Goal: Task Accomplishment & Management: Use online tool/utility

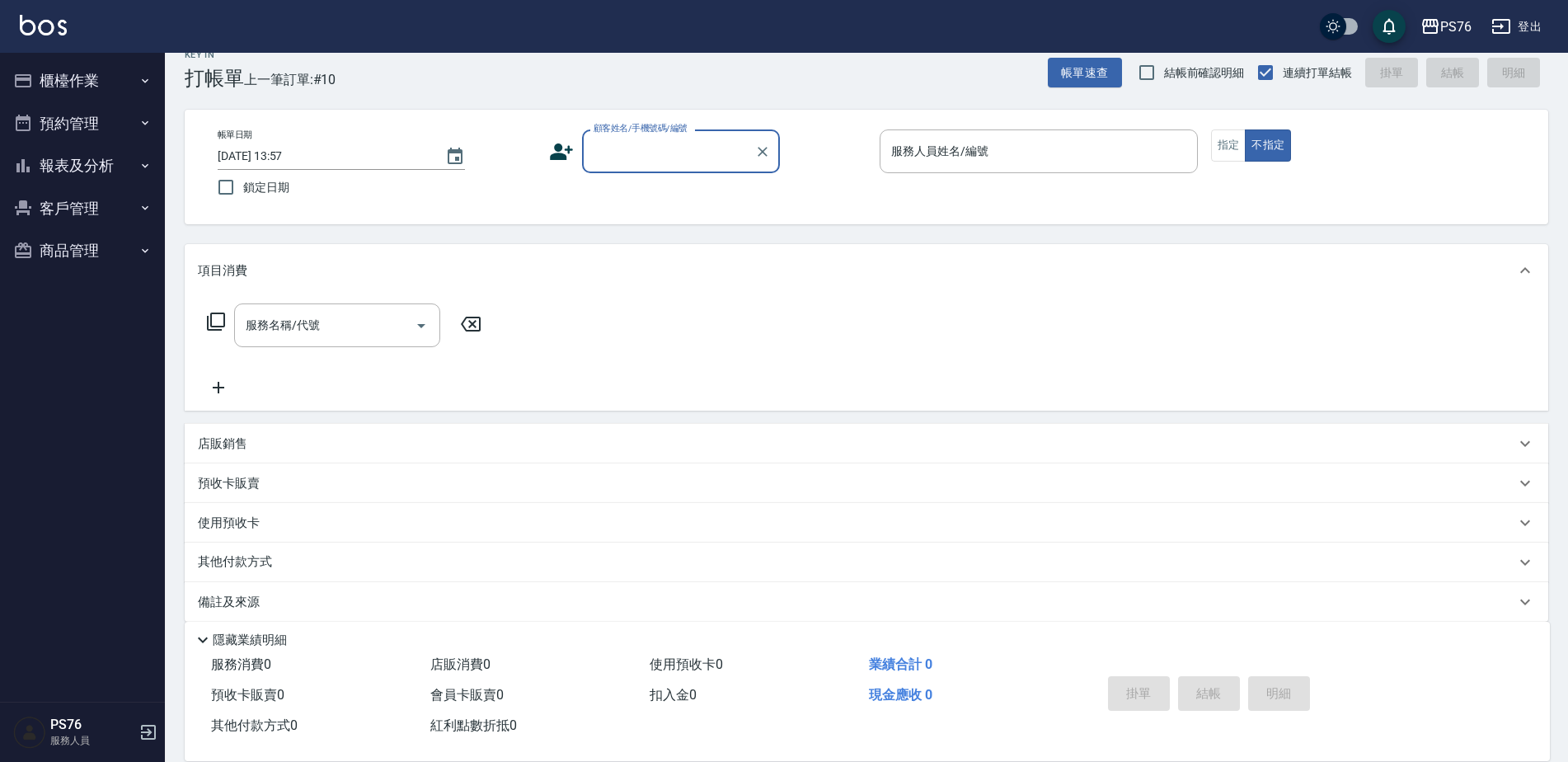
scroll to position [41, 0]
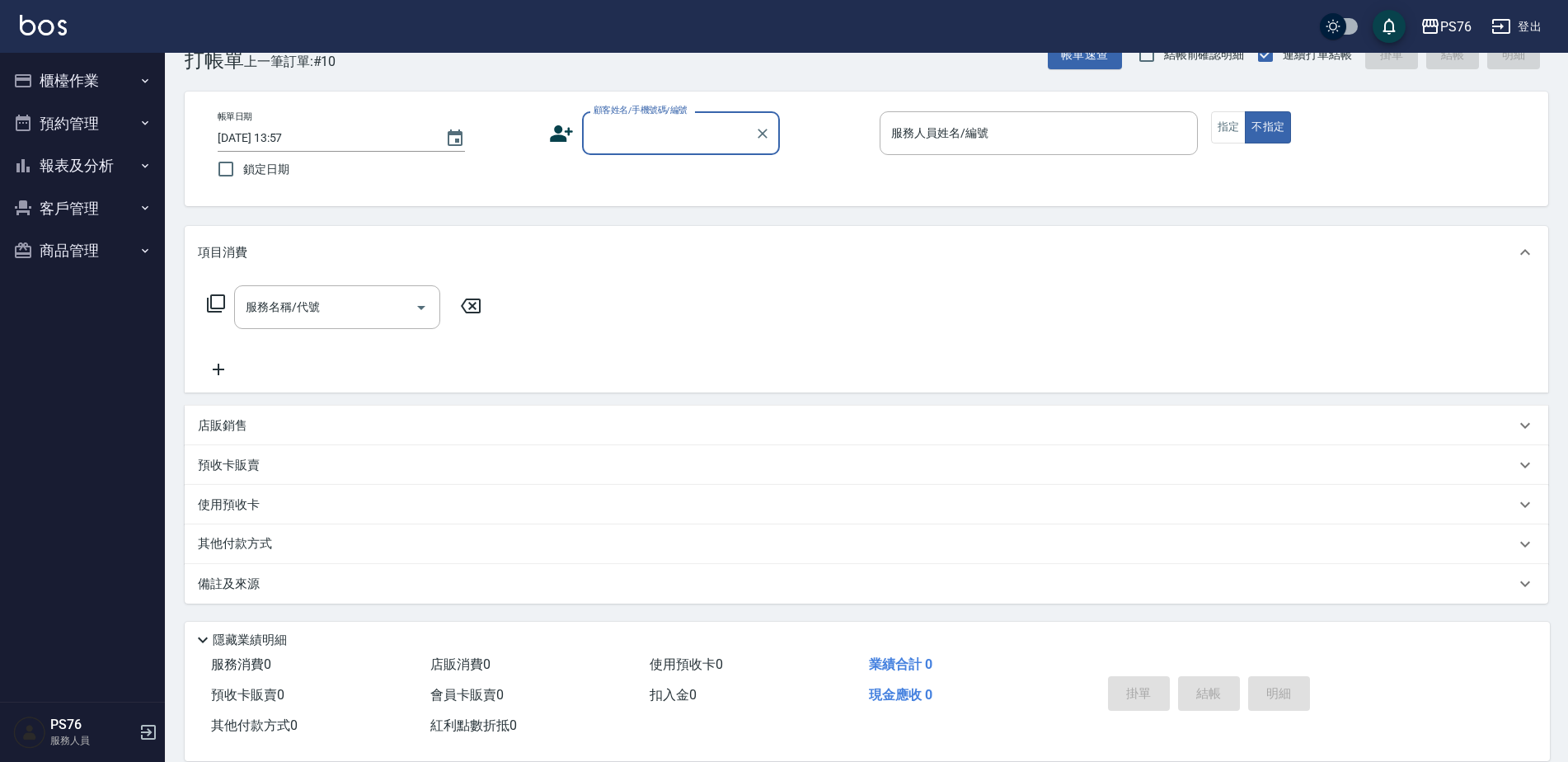
click at [79, 71] on button "櫃檯作業" at bounding box center [83, 81] width 152 height 43
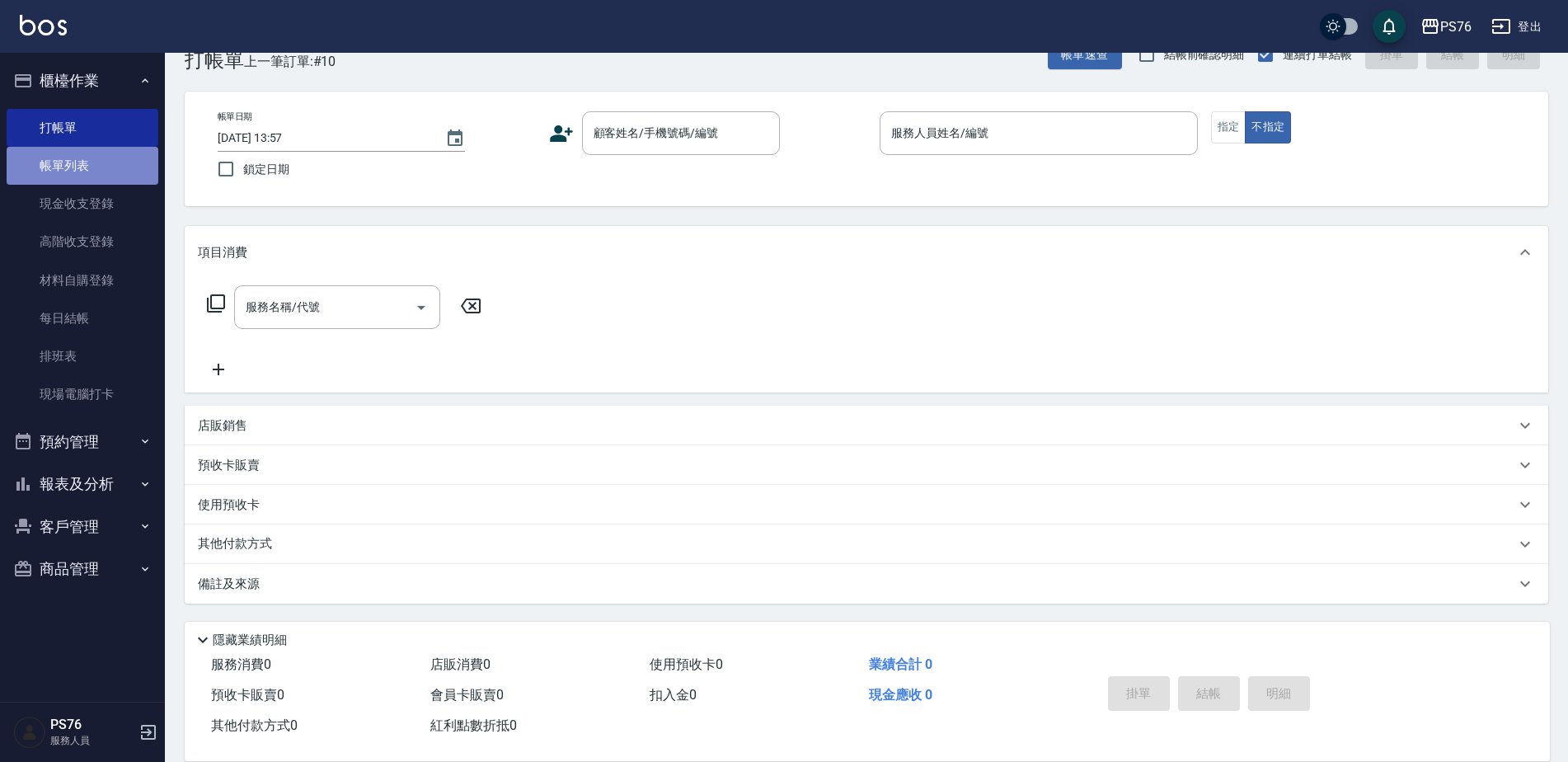
click at [95, 160] on link "帳單列表" at bounding box center [83, 165] width 152 height 38
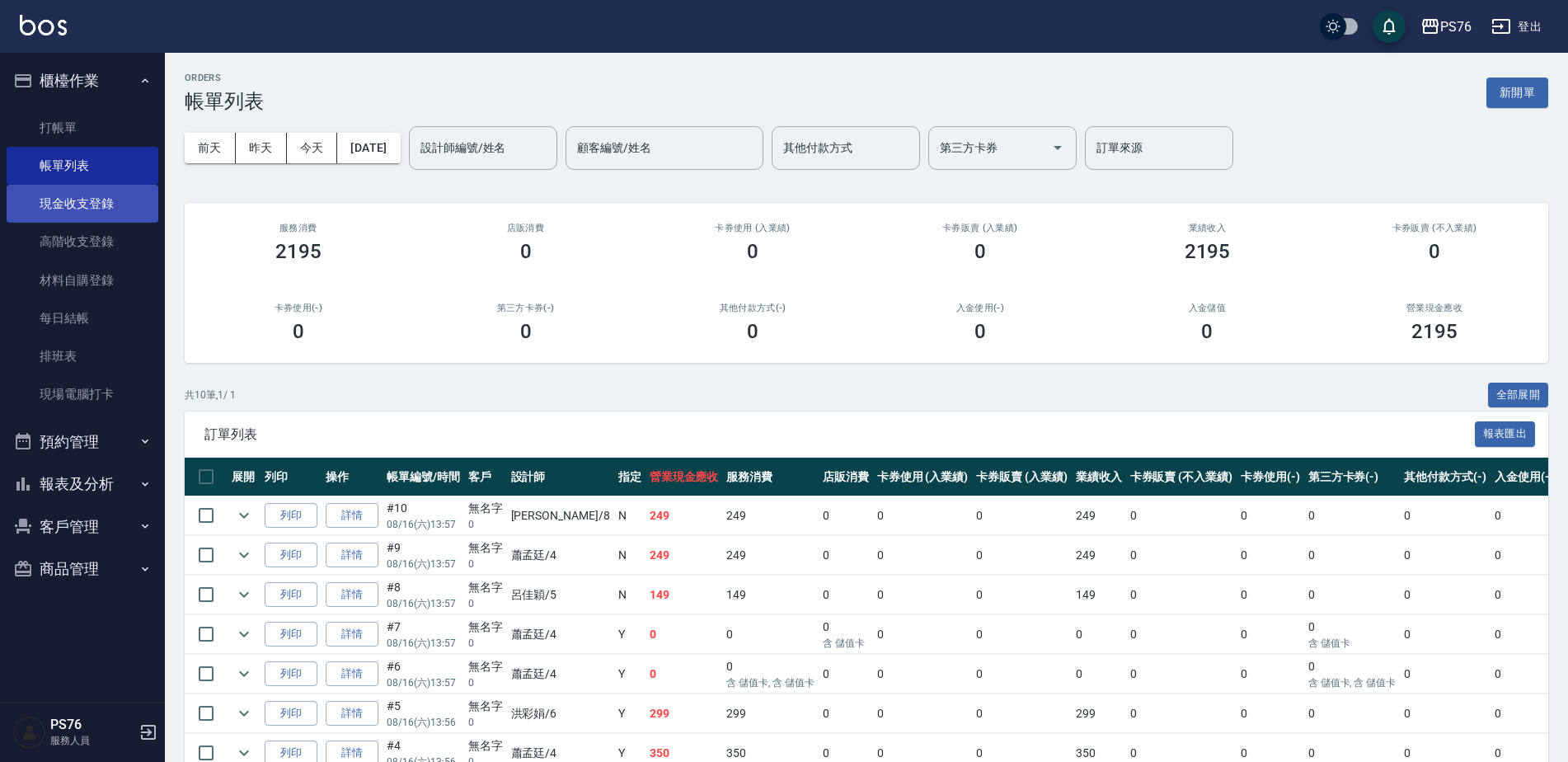
click at [97, 205] on link "現金收支登錄" at bounding box center [83, 203] width 152 height 38
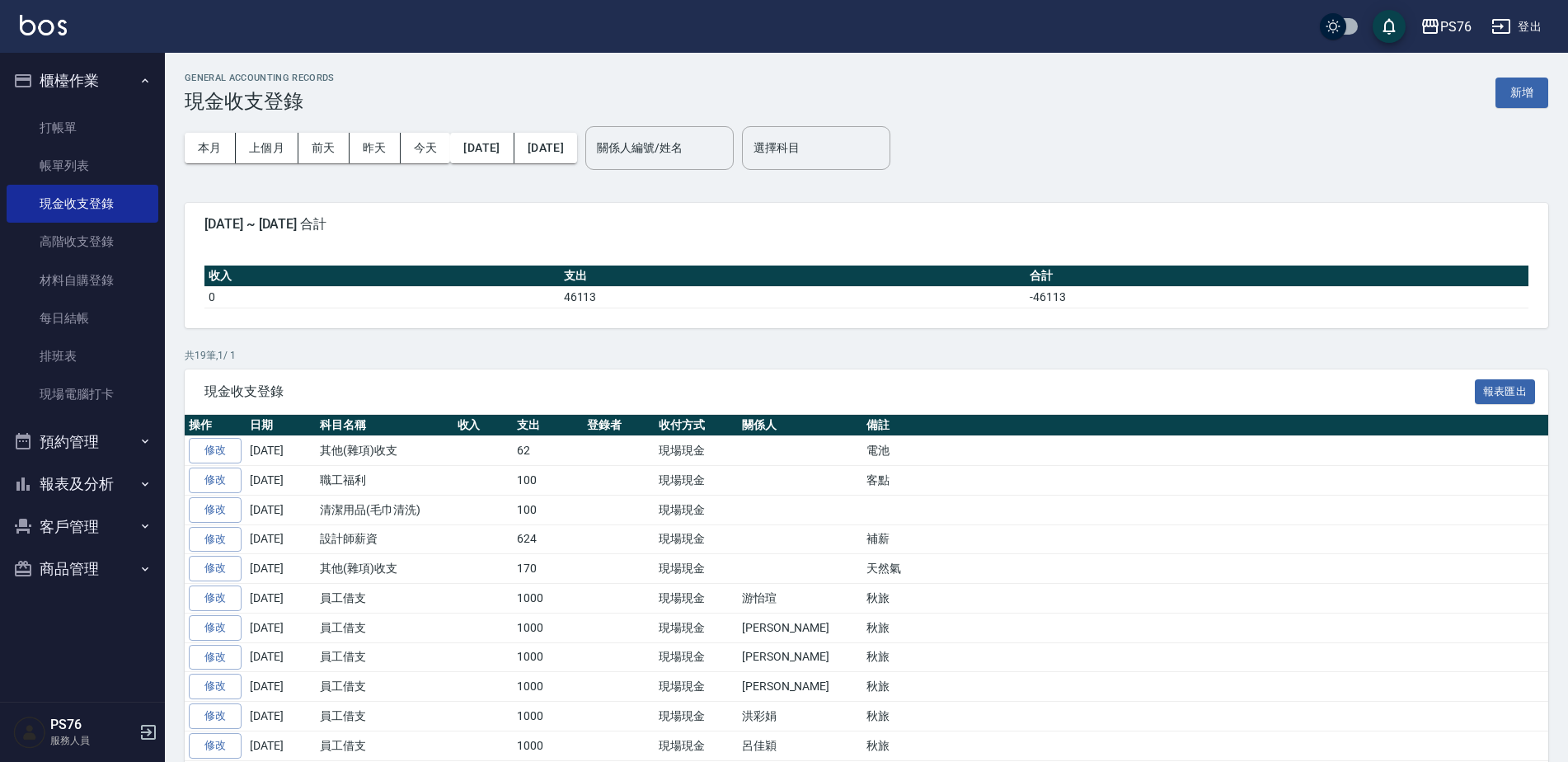
click at [1515, 81] on button "新增" at bounding box center [1522, 92] width 53 height 30
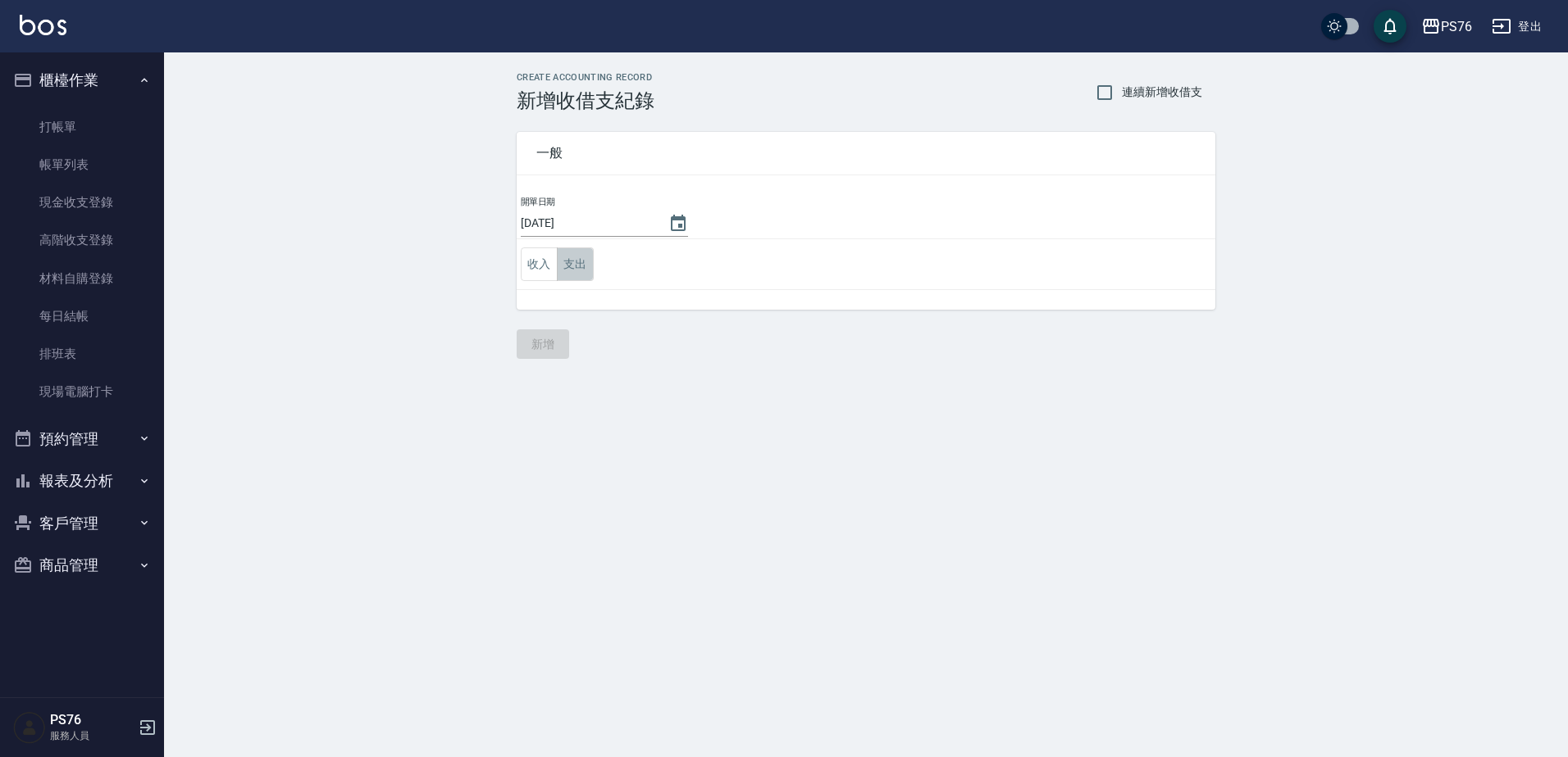
click at [578, 264] on button "支出" at bounding box center [576, 264] width 37 height 34
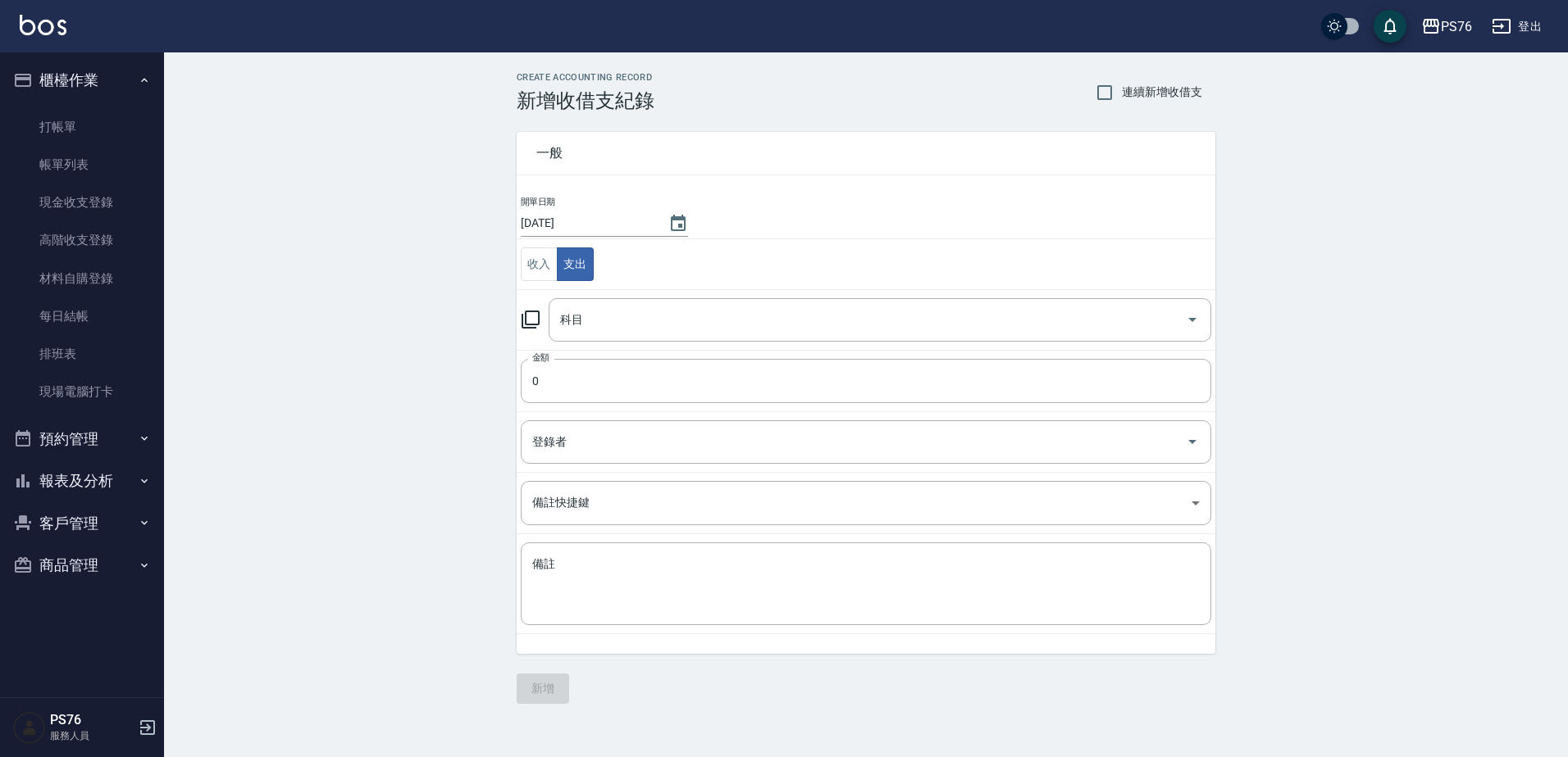
click at [622, 314] on input "科目" at bounding box center [868, 320] width 623 height 29
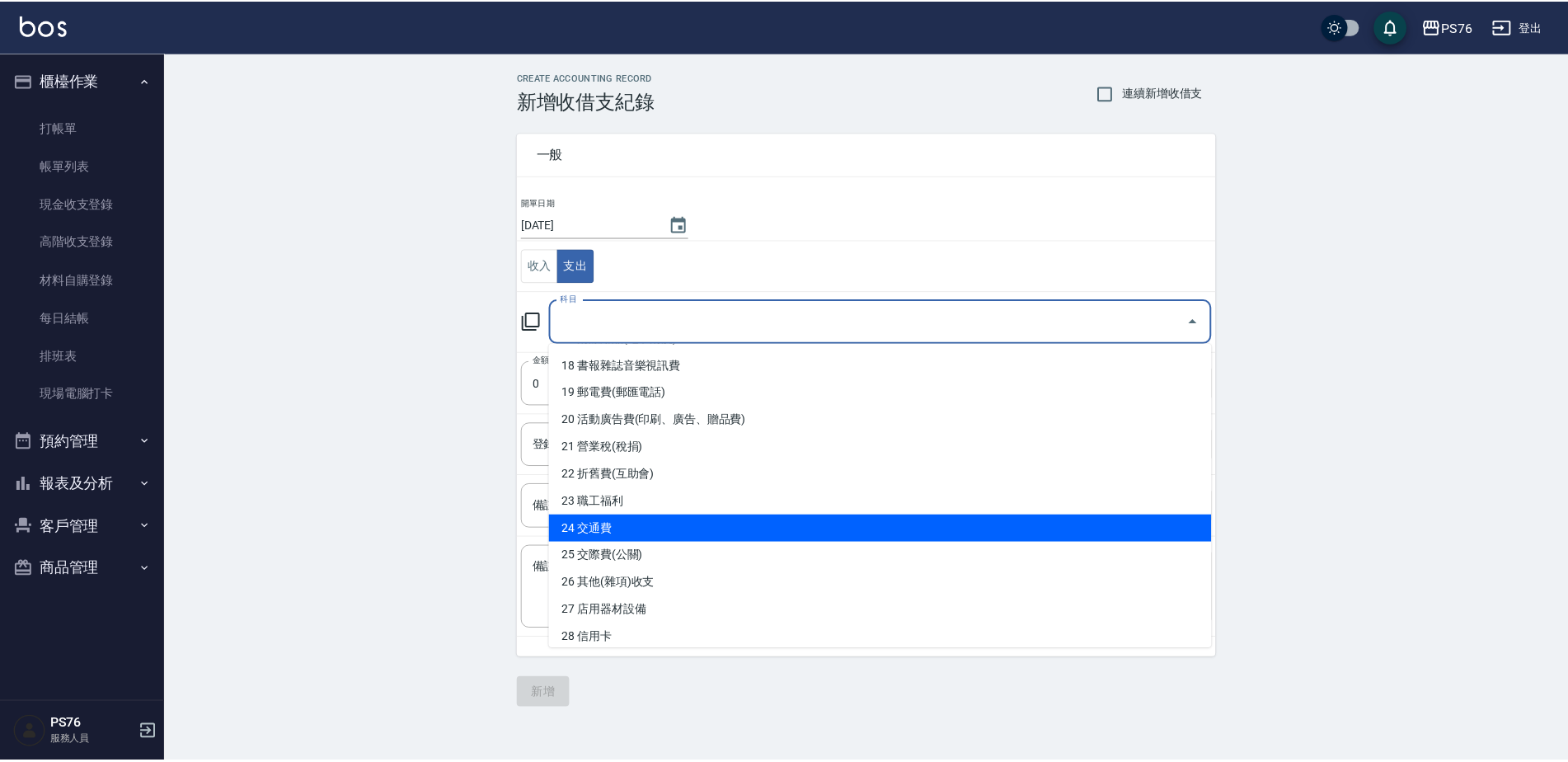
scroll to position [495, 0]
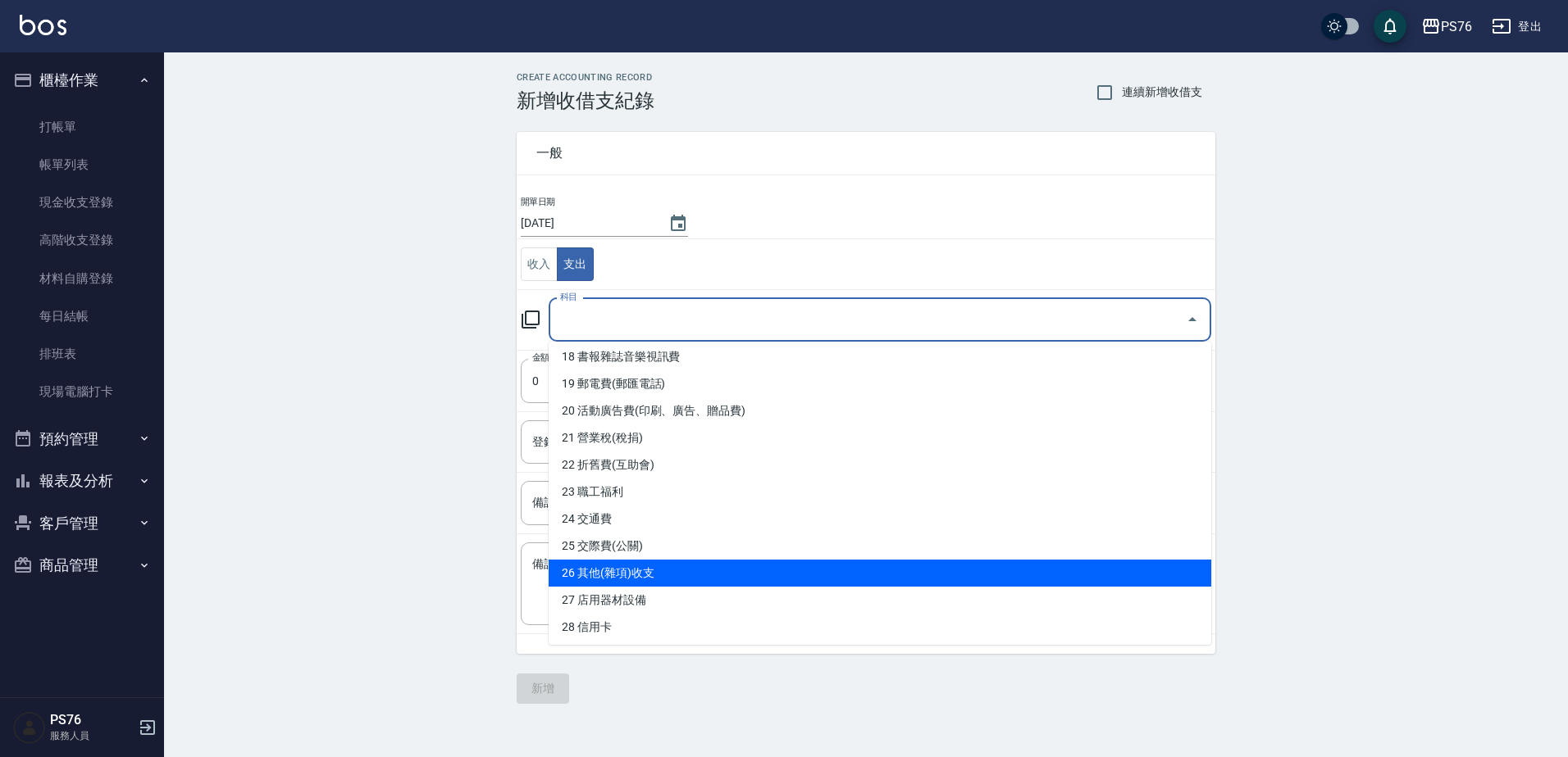
click at [637, 578] on li "26 其他(雜項)收支" at bounding box center [879, 573] width 663 height 27
type input "26 其他(雜項)收支"
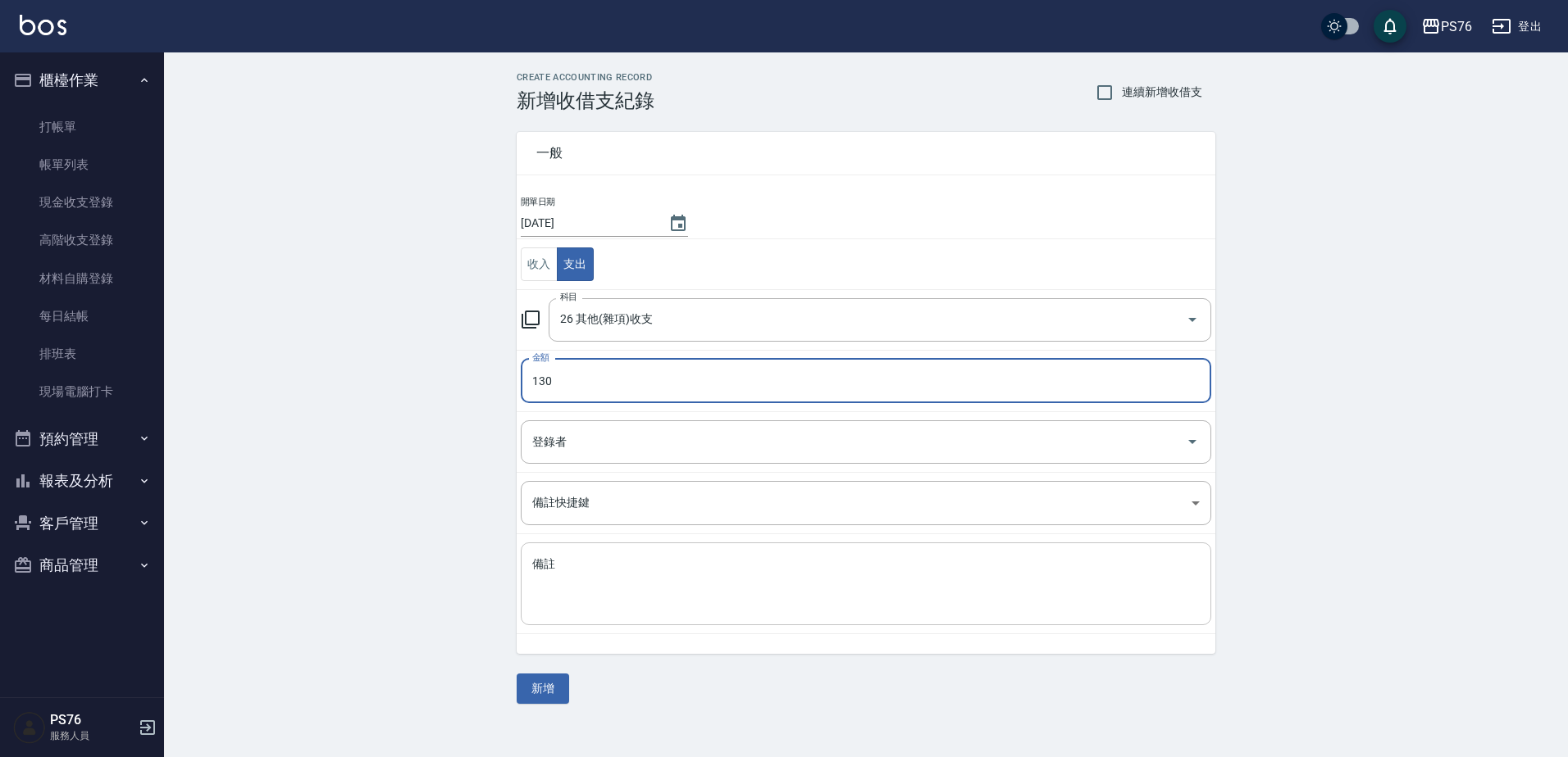
type input "130"
click at [636, 577] on textarea "備註" at bounding box center [866, 585] width 667 height 56
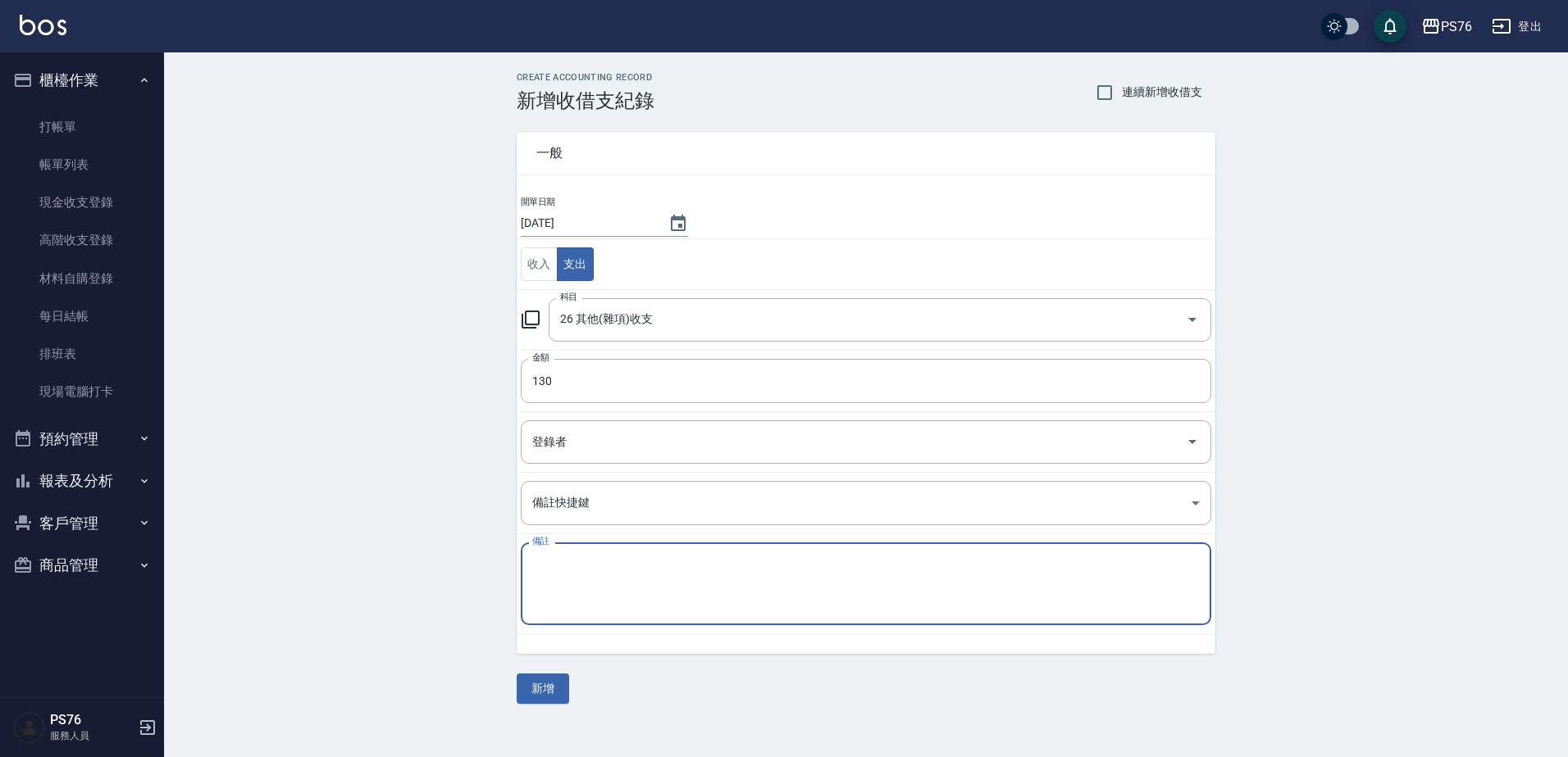
type textarea "f"
type textarea "運費"
click at [541, 679] on button "新增" at bounding box center [543, 688] width 52 height 30
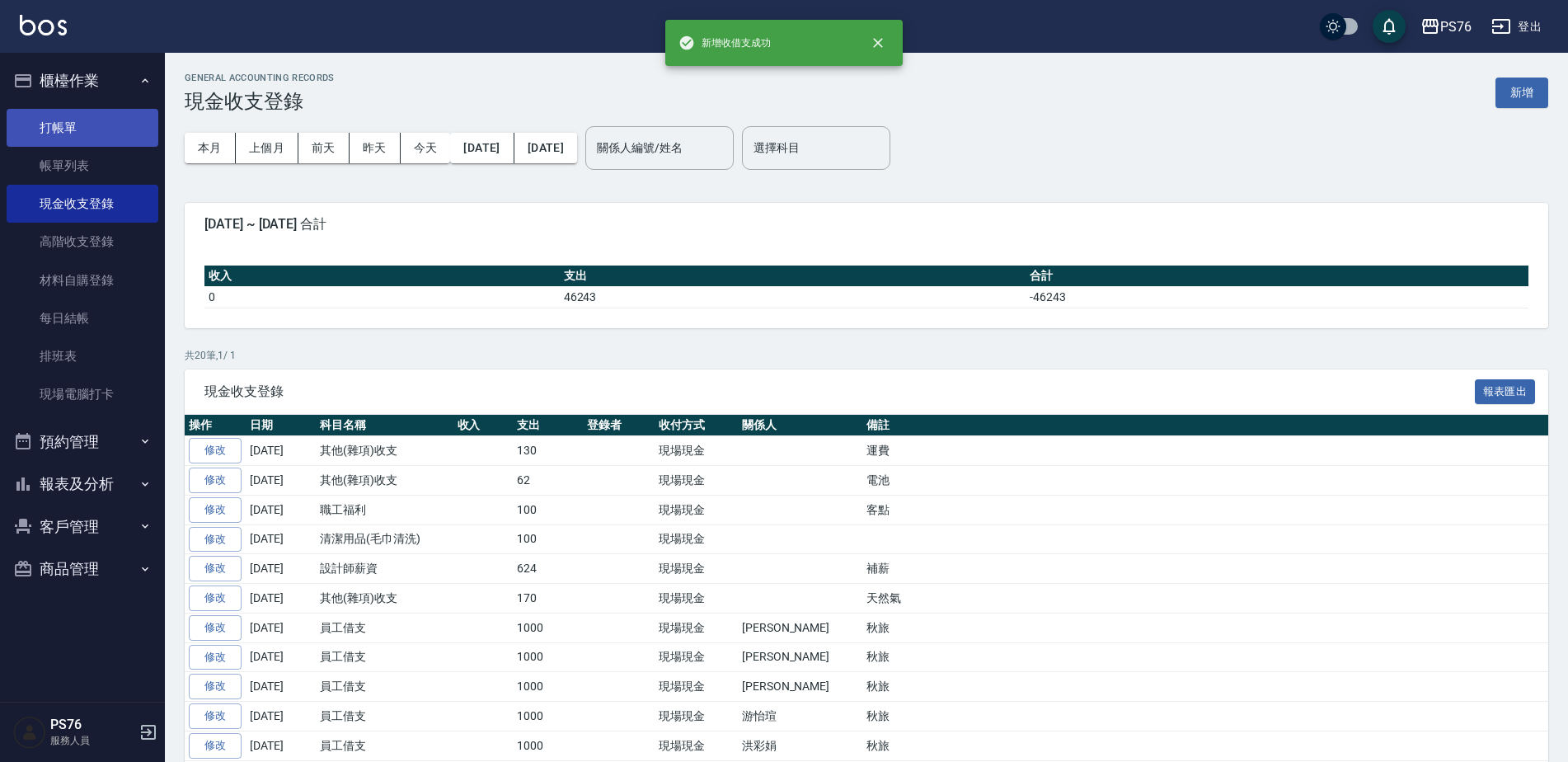
click at [60, 117] on link "打帳單" at bounding box center [83, 127] width 152 height 38
